Goal: Task Accomplishment & Management: Manage account settings

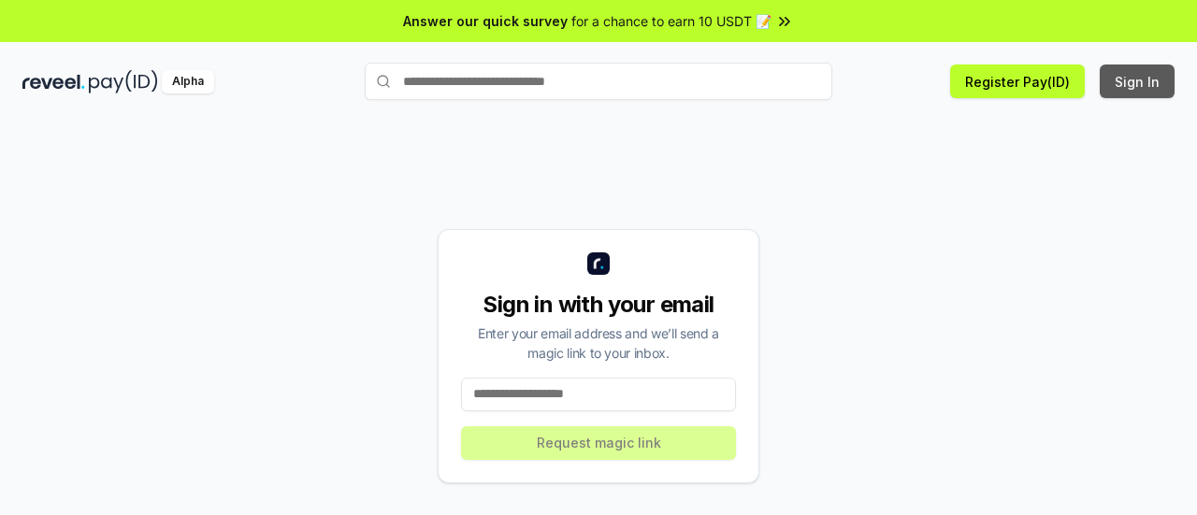
click at [1125, 76] on button "Sign In" at bounding box center [1137, 82] width 75 height 34
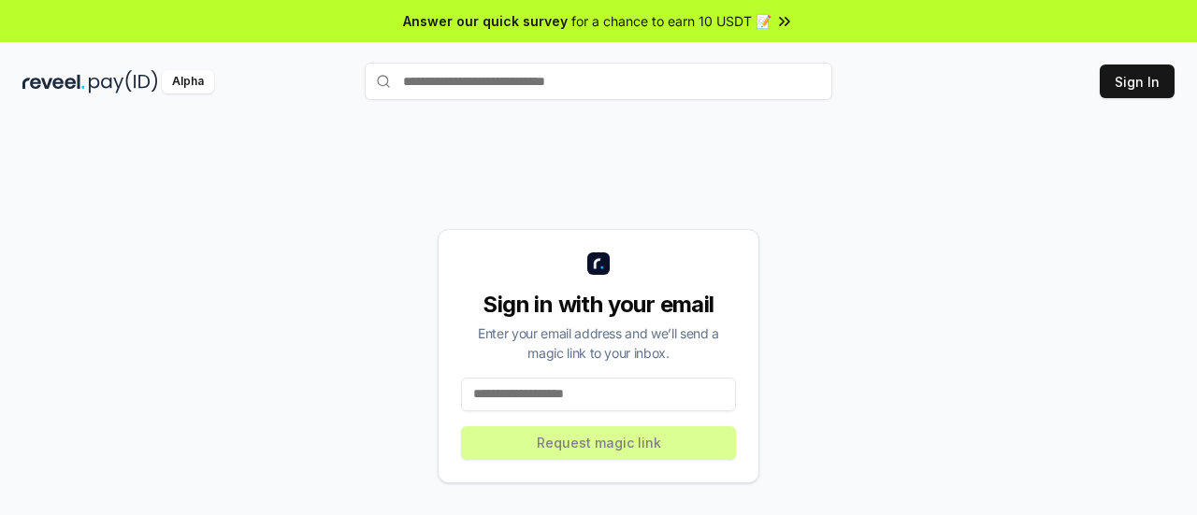
click at [644, 398] on input at bounding box center [598, 395] width 275 height 34
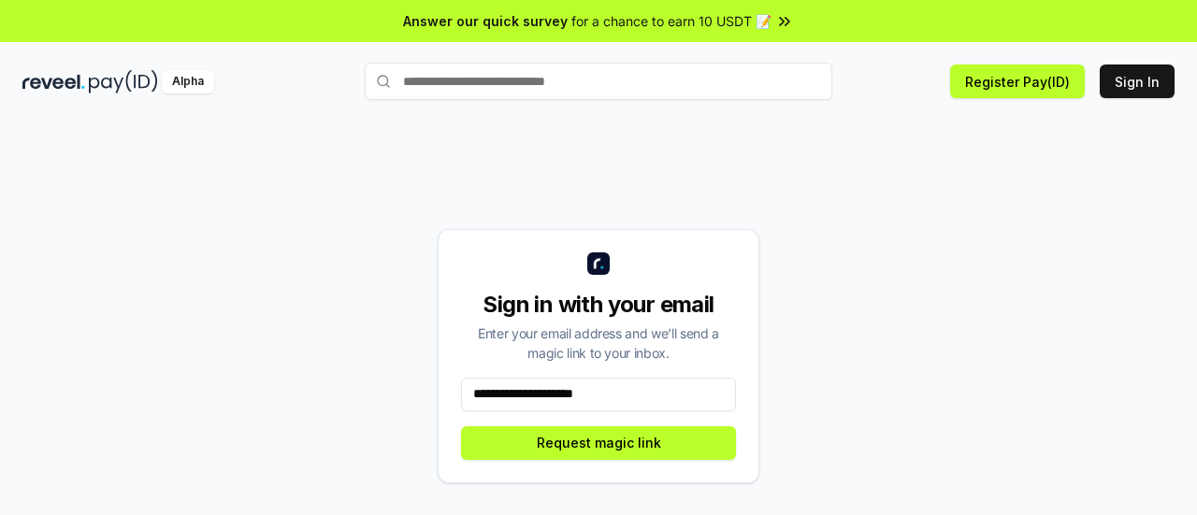
type input "**********"
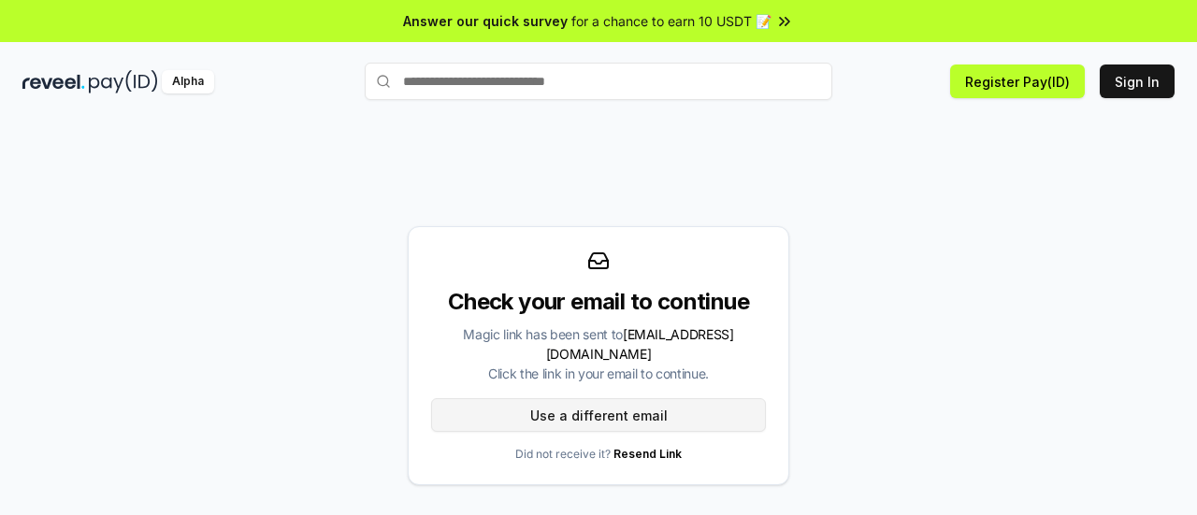
drag, startPoint x: 699, startPoint y: 409, endPoint x: 578, endPoint y: 411, distance: 120.7
click at [578, 411] on button "Use a different email" at bounding box center [598, 415] width 335 height 34
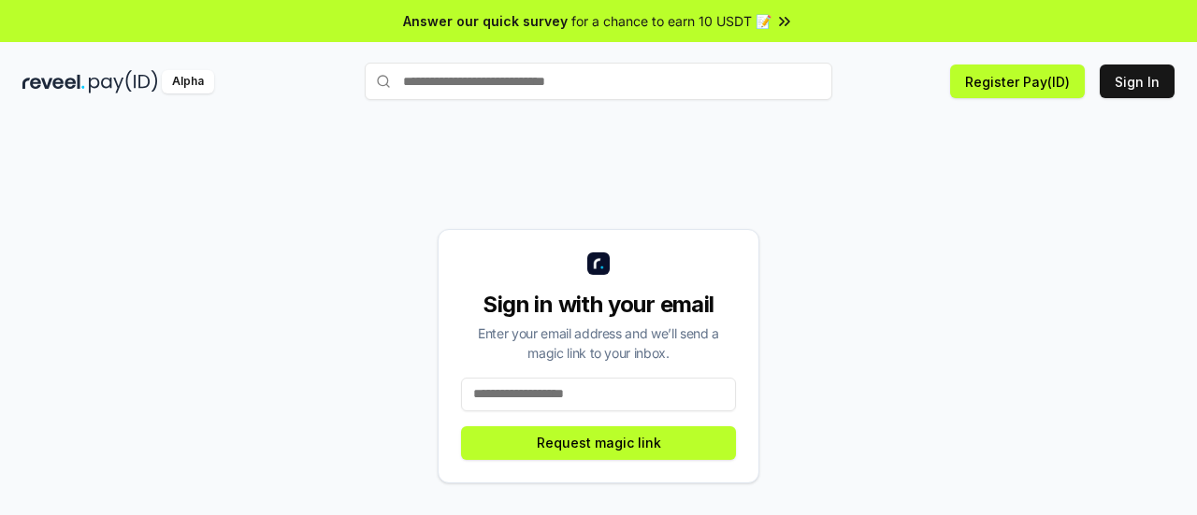
click at [584, 399] on input at bounding box center [598, 395] width 275 height 34
click at [579, 81] on input "text" at bounding box center [599, 81] width 468 height 37
click at [1010, 78] on button "Register Pay(ID)" at bounding box center [1017, 82] width 135 height 34
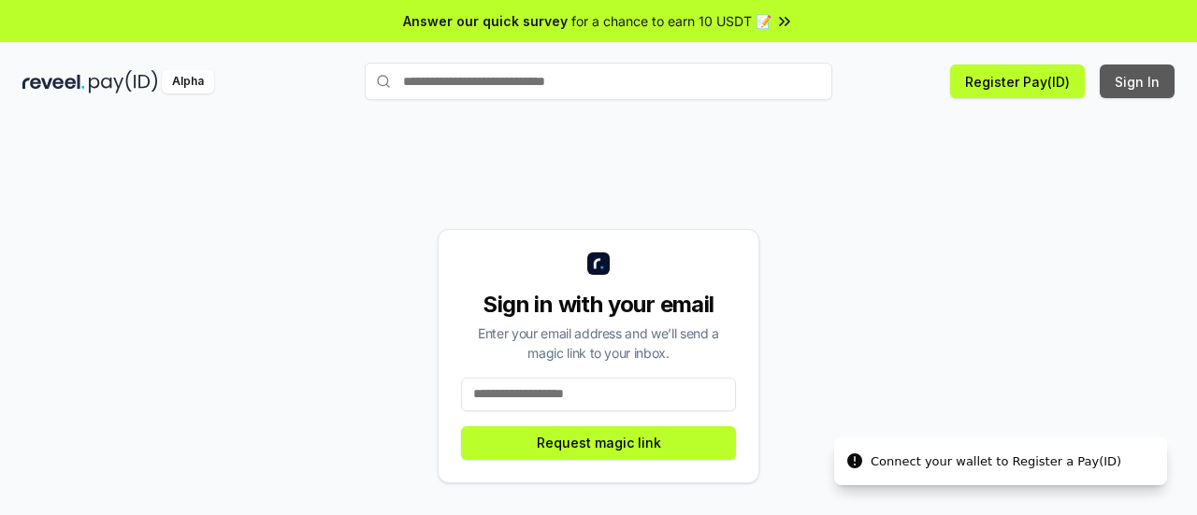
click at [1165, 80] on button "Sign In" at bounding box center [1137, 82] width 75 height 34
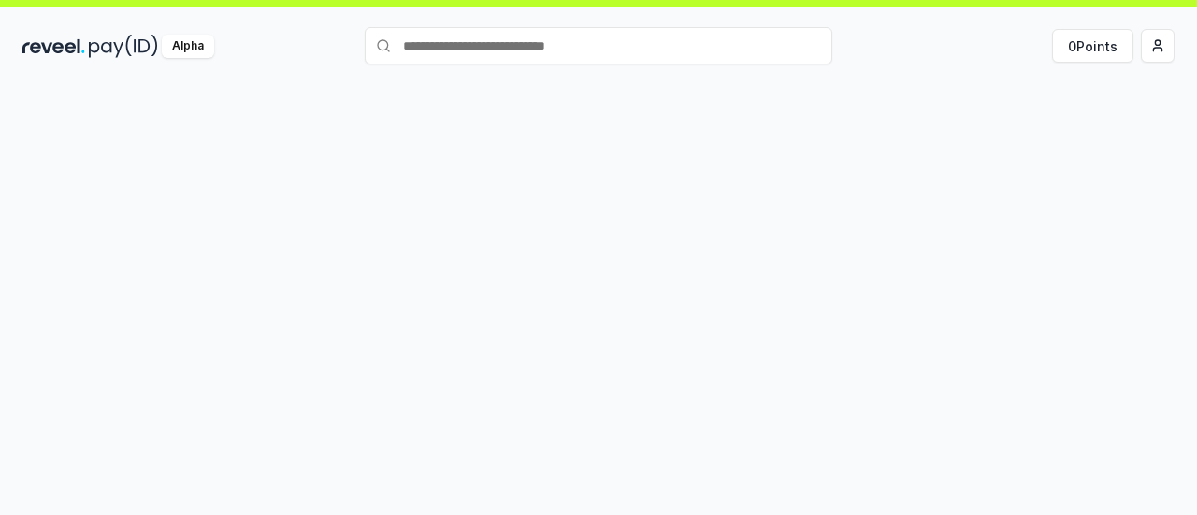
scroll to position [53, 0]
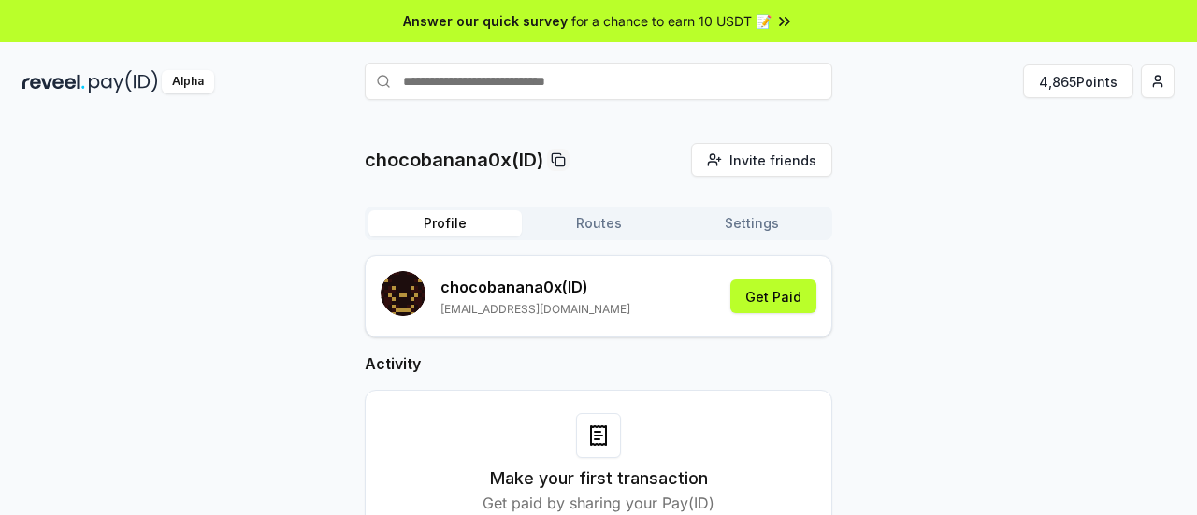
click at [545, 300] on div "chocobanana0x (ID) chocobana0x@gmail.com" at bounding box center [536, 296] width 190 height 41
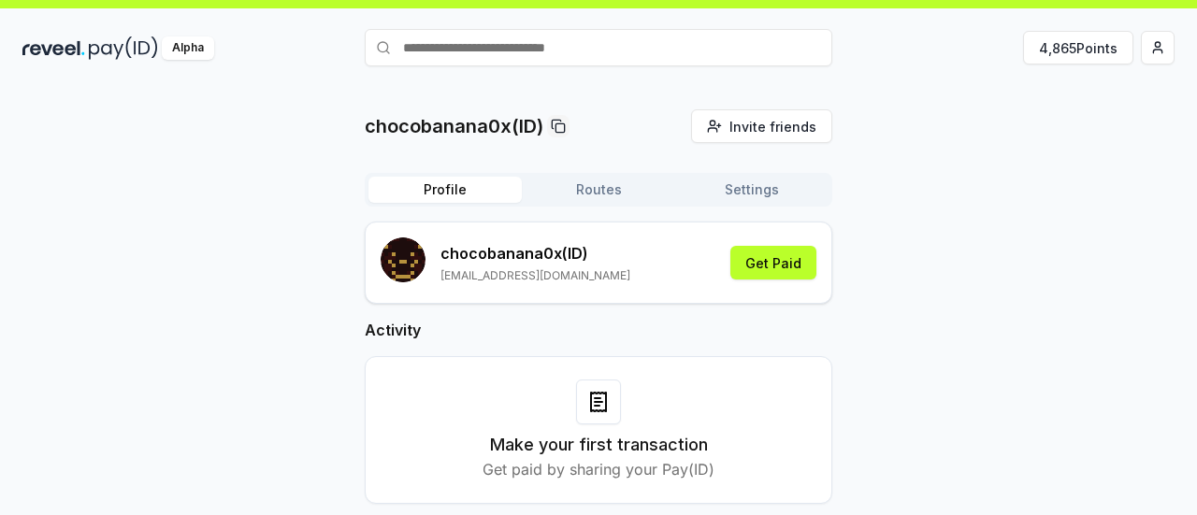
scroll to position [53, 0]
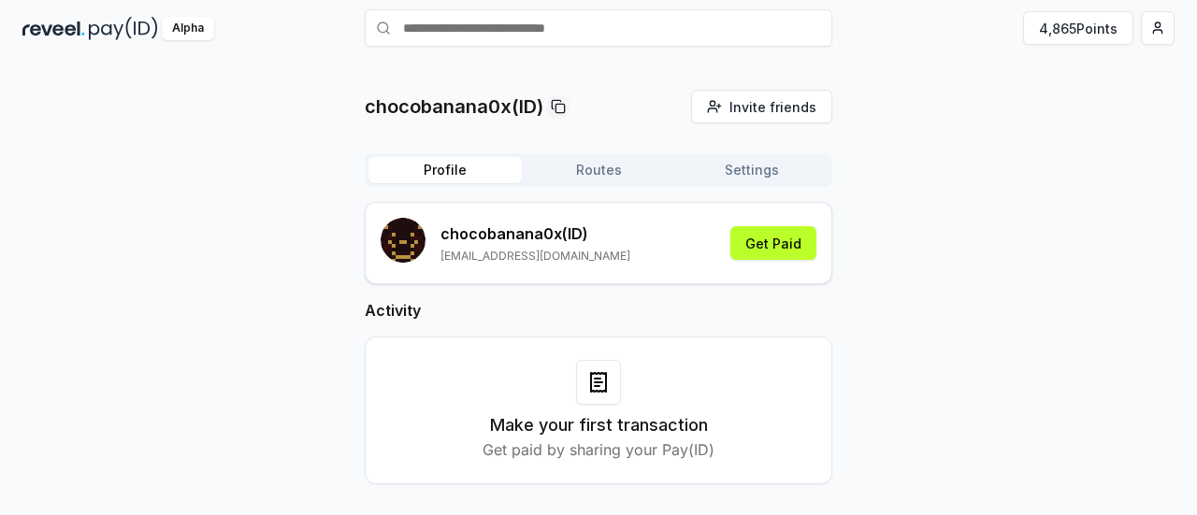
click at [657, 457] on p "Get paid by sharing your Pay(ID)" at bounding box center [599, 450] width 232 height 22
click at [1161, 44] on html "Answer our quick survey for a chance to earn 10 USDT 📝 Alpha 4,865 Points choco…" at bounding box center [598, 257] width 1197 height 515
